Goal: Information Seeking & Learning: Learn about a topic

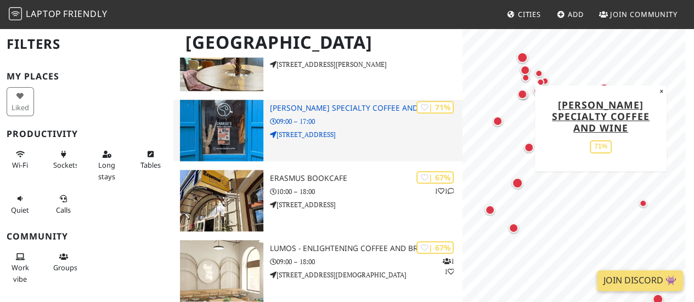
scroll to position [409, 0]
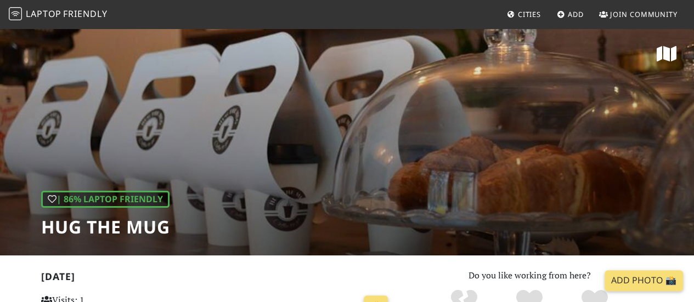
click at [316, 186] on div "| 86% Laptop Friendly Hug The Mug" at bounding box center [347, 141] width 694 height 228
